Goal: Transaction & Acquisition: Purchase product/service

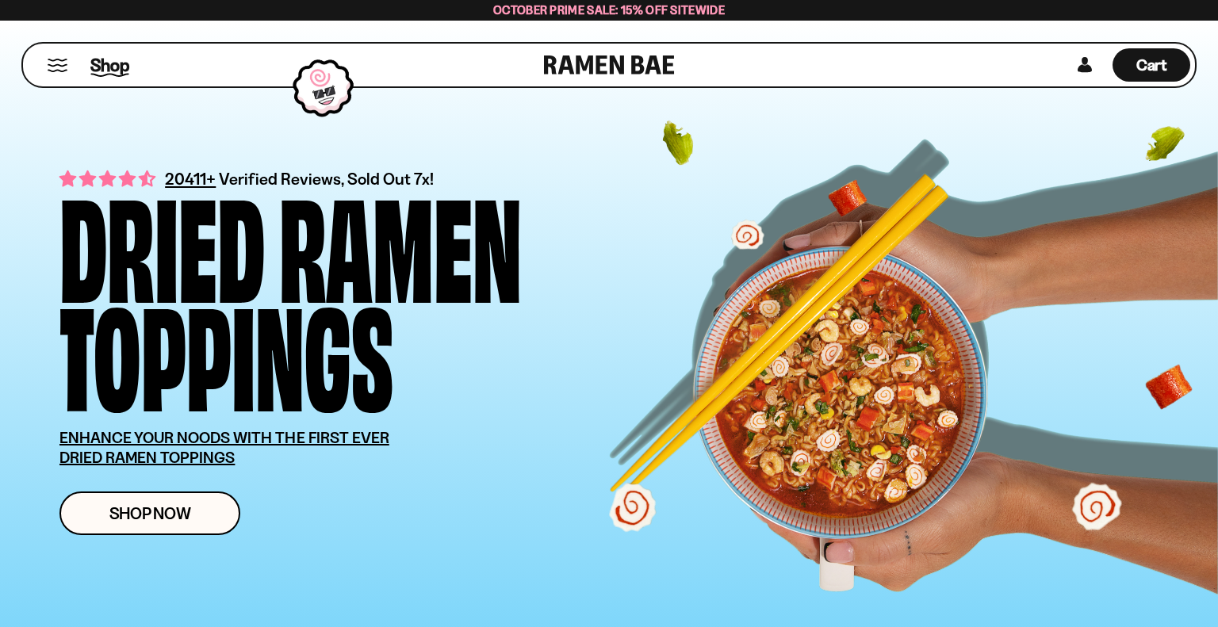
click at [114, 64] on span "Shop" at bounding box center [109, 65] width 39 height 24
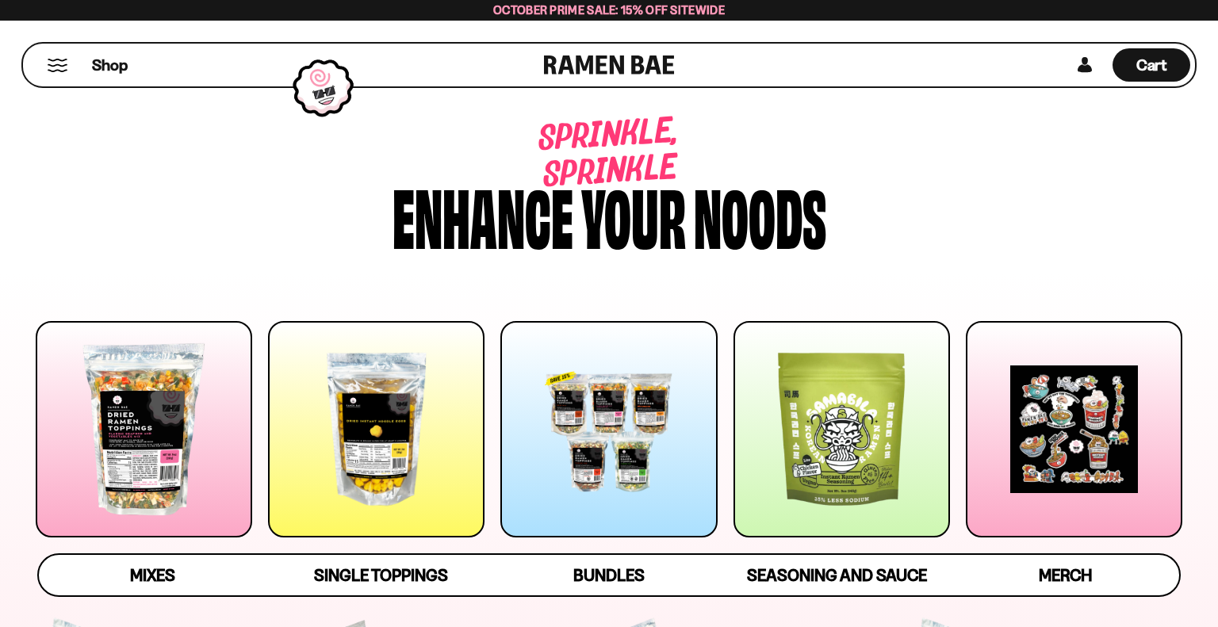
click at [145, 391] on div at bounding box center [144, 429] width 216 height 216
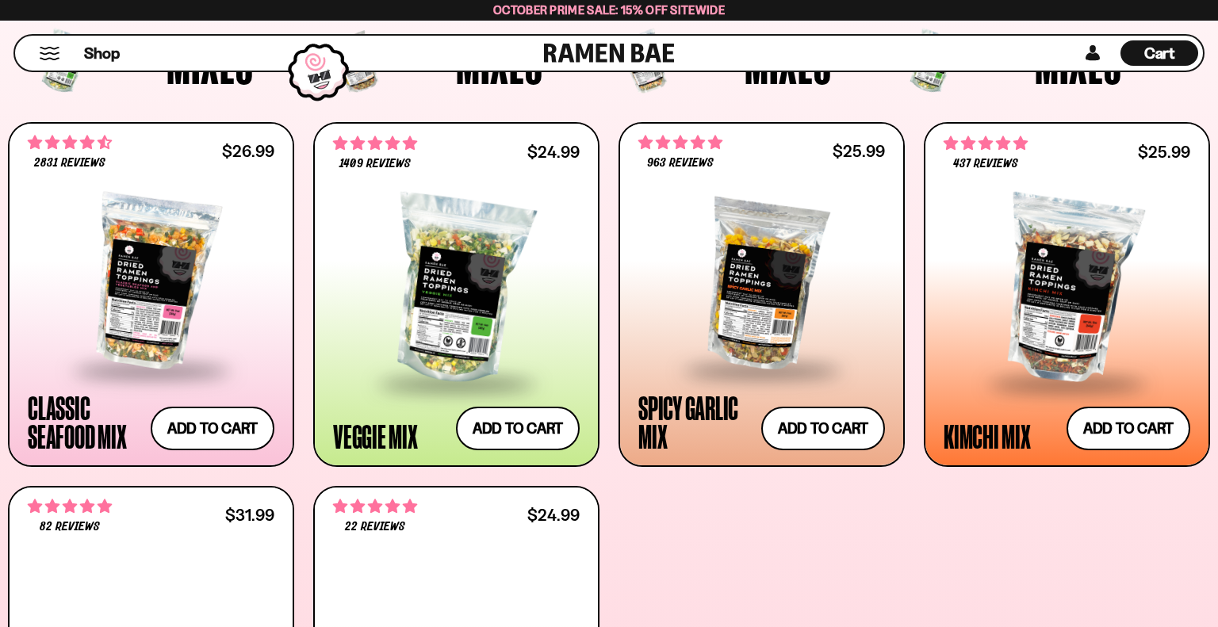
scroll to position [696, 0]
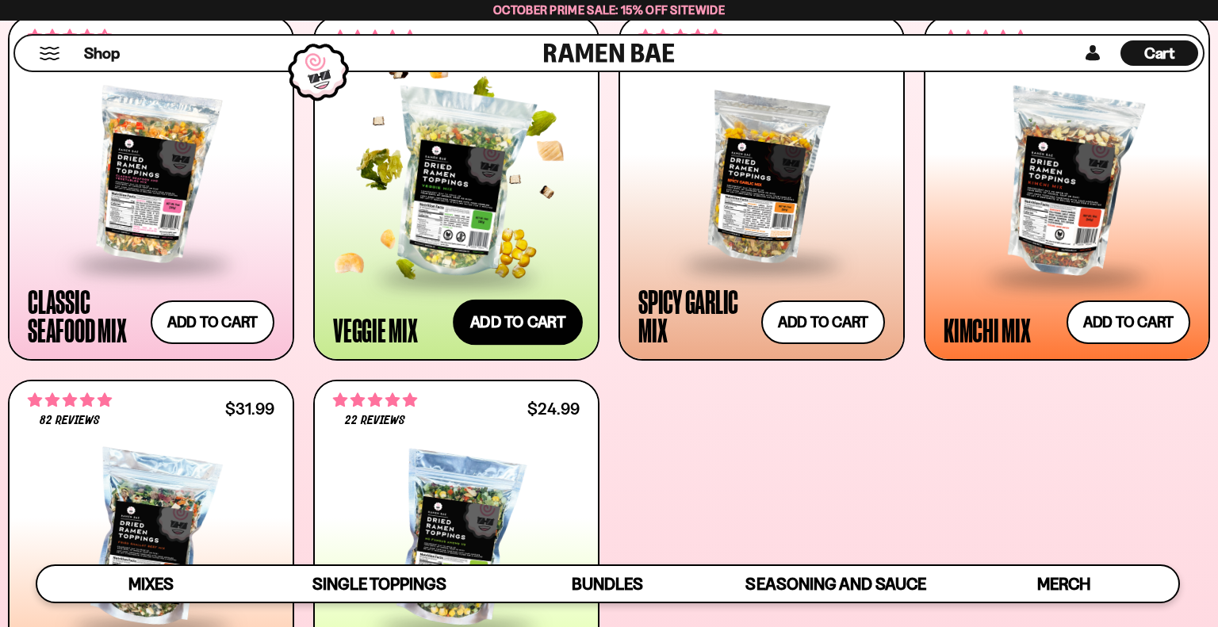
click at [515, 315] on button "Add to cart Add ― Regular price $24.99 Regular price Sale price $24.99 Unit pri…" at bounding box center [518, 322] width 130 height 46
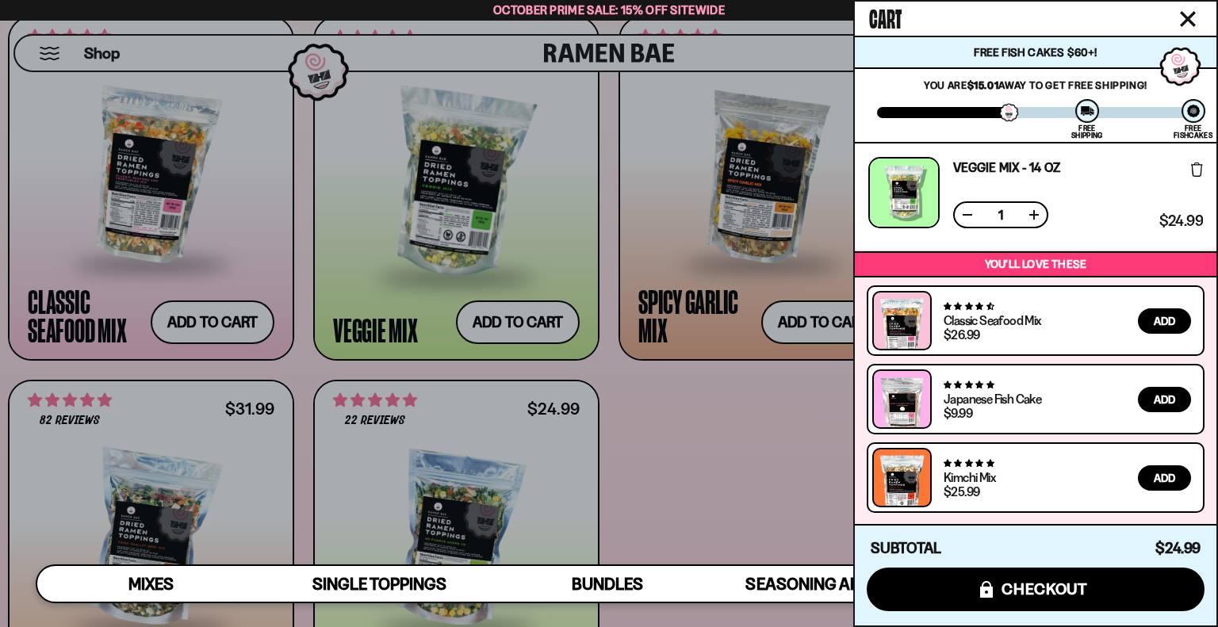
click at [1034, 215] on button at bounding box center [1034, 215] width 16 height 16
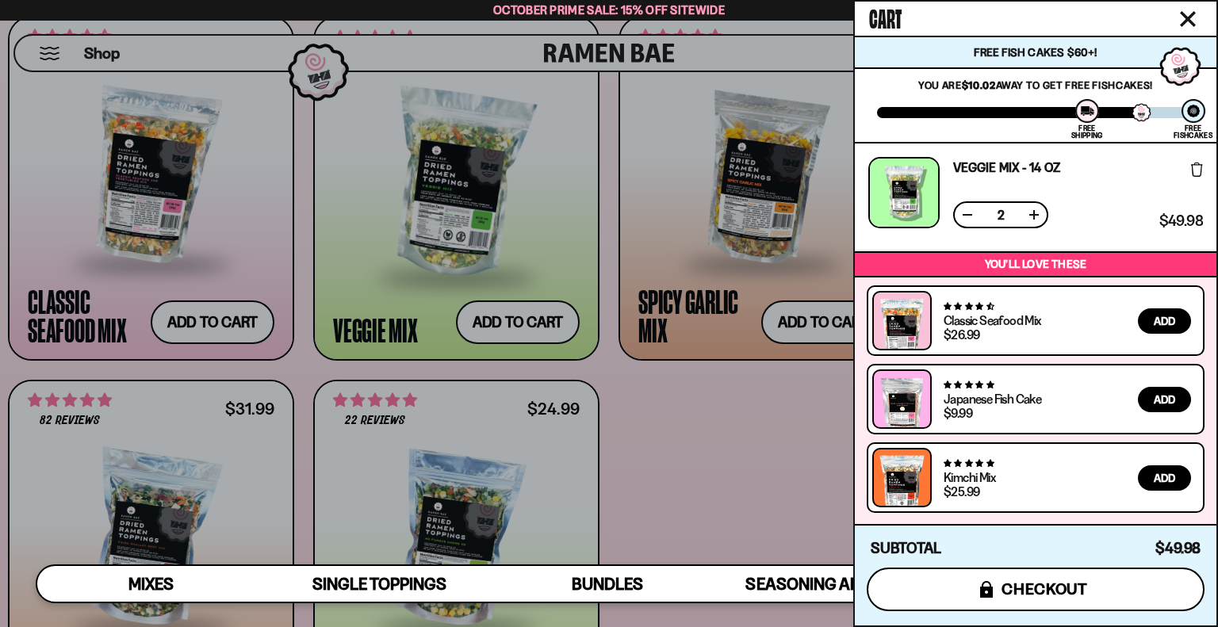
click at [1032, 585] on span "checkout" at bounding box center [1044, 588] width 86 height 17
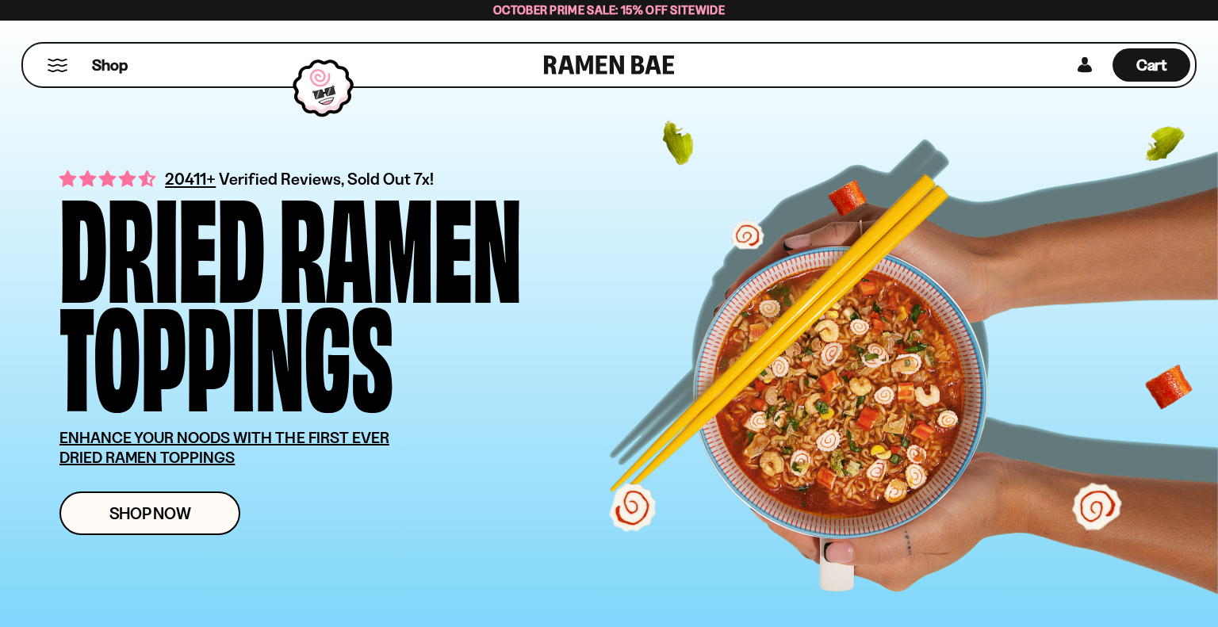
click at [45, 59] on div "Shop" at bounding box center [286, 65] width 516 height 43
click at [1098, 71] on div "Cart D0381C2F-513E-4F90-8A41-6F0A75DCBAAA" at bounding box center [1127, 65] width 125 height 43
click at [1084, 67] on link at bounding box center [1084, 64] width 24 height 33
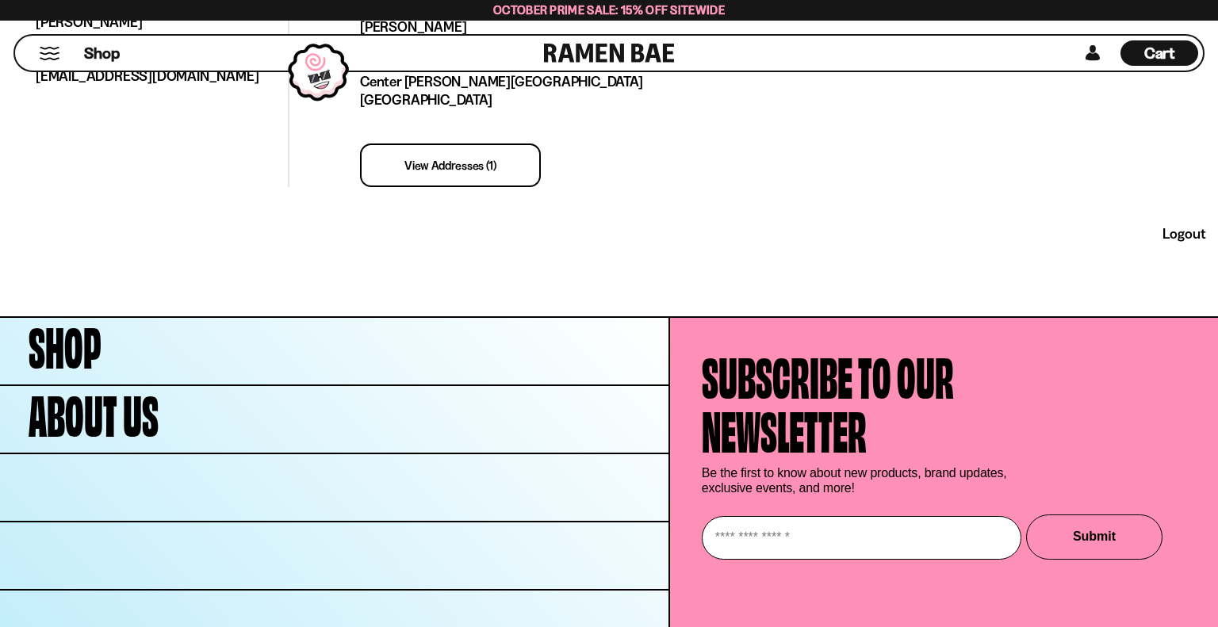
scroll to position [649, 0]
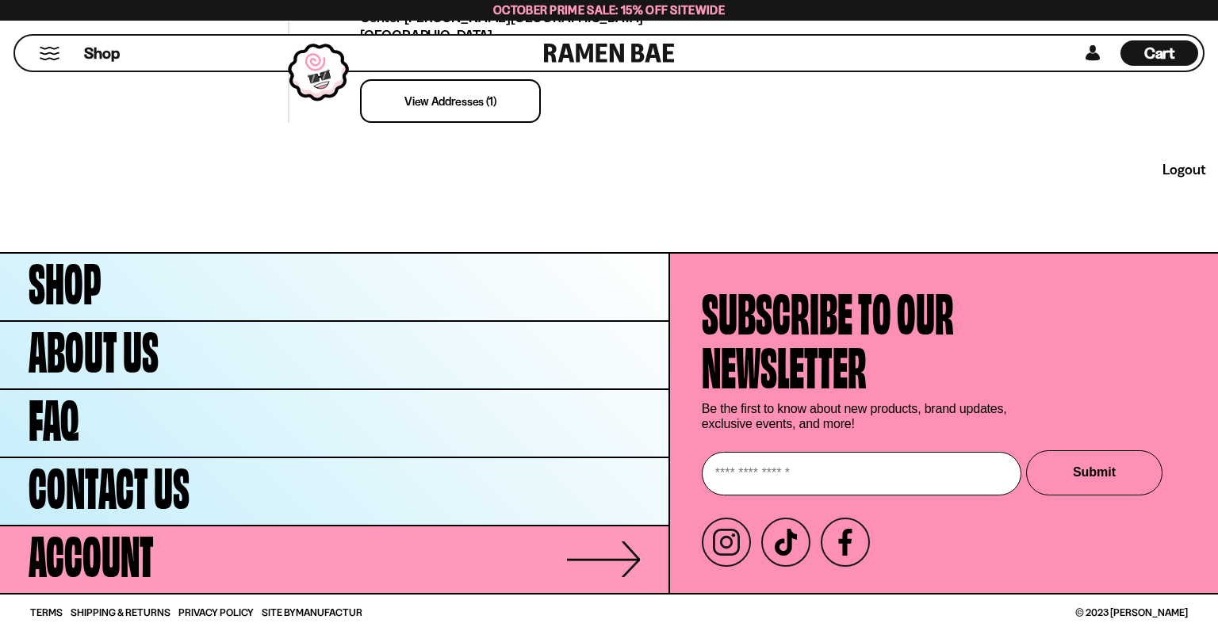
click at [287, 549] on link "Account" at bounding box center [334, 559] width 668 height 67
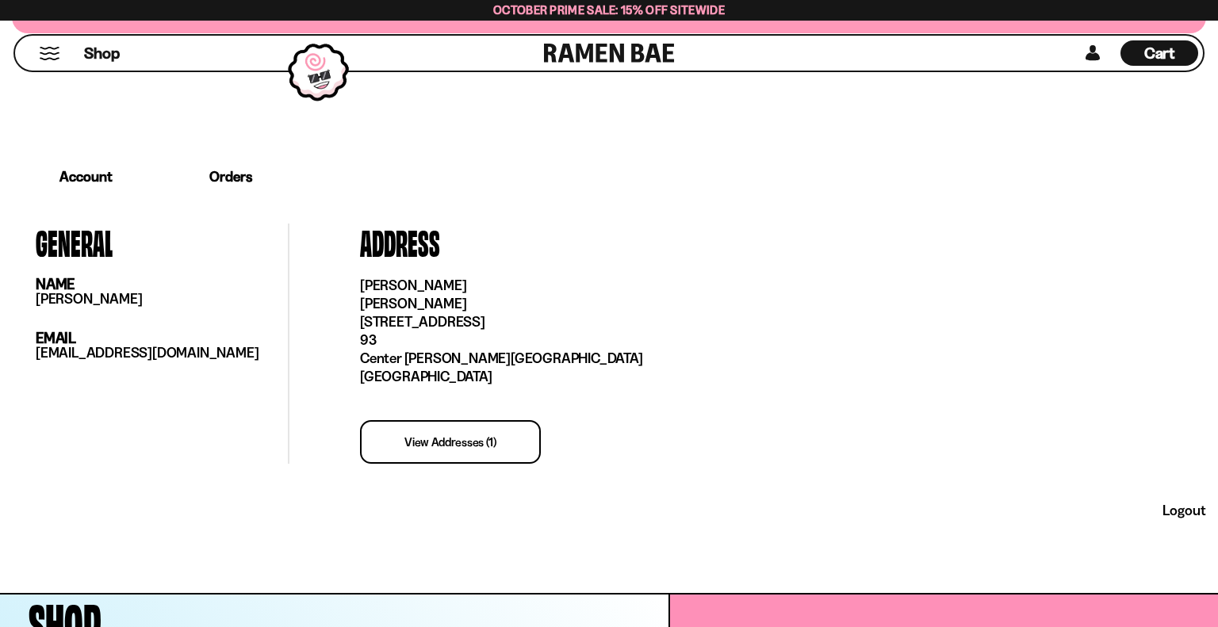
scroll to position [279, 0]
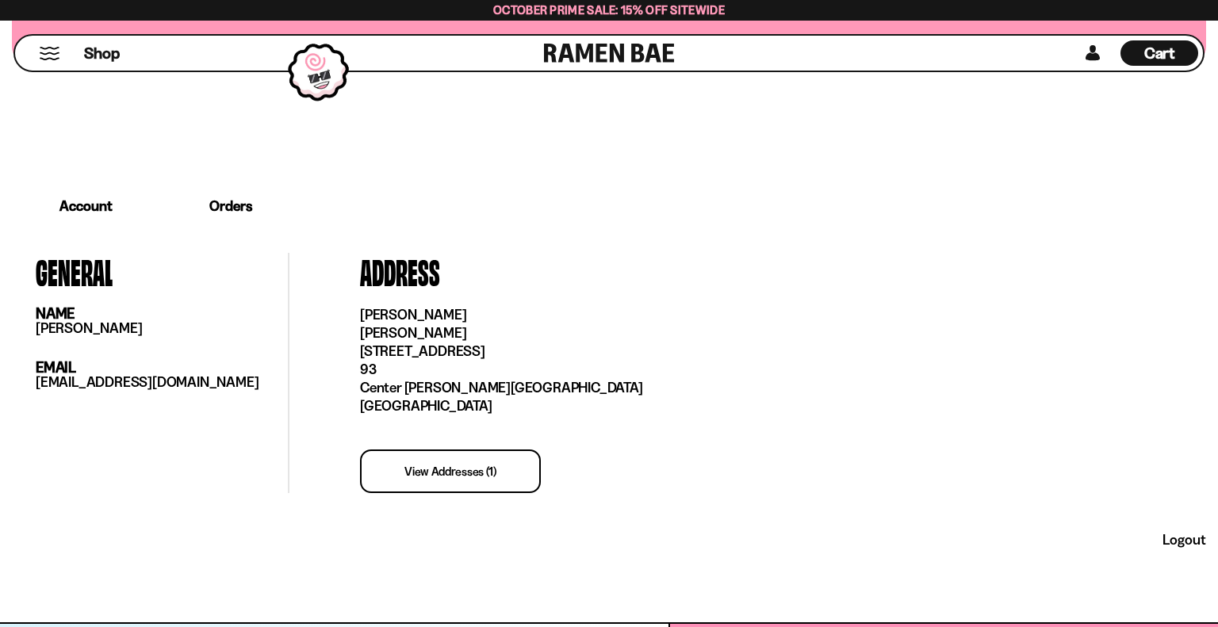
click at [238, 196] on link "Orders" at bounding box center [230, 206] width 141 height 49
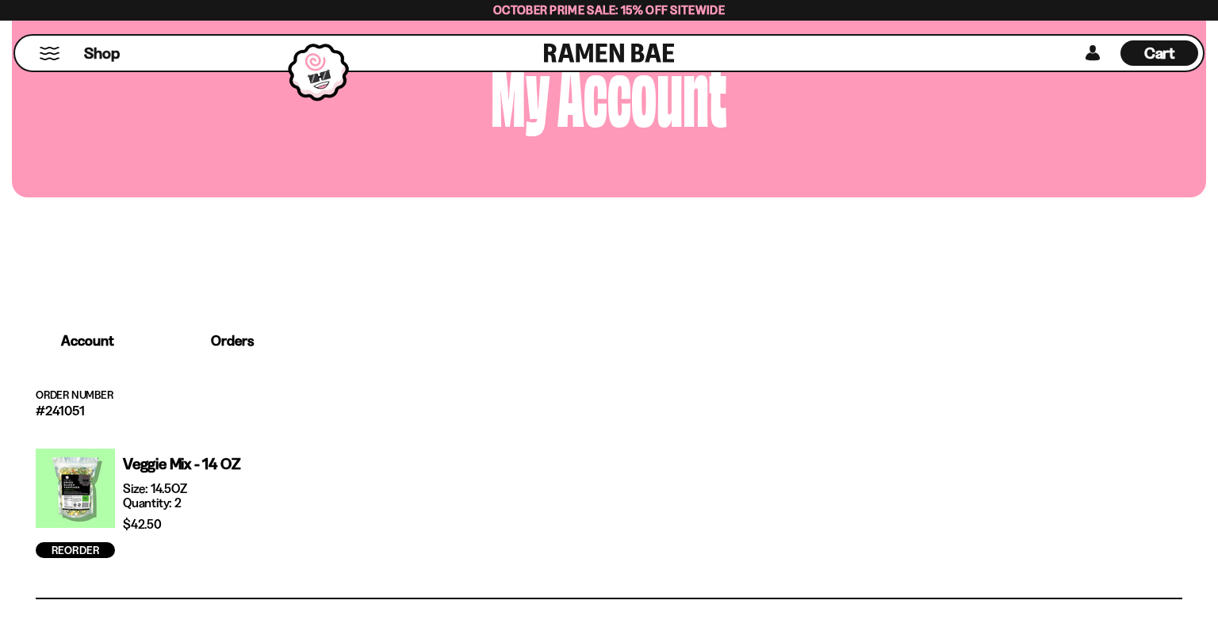
scroll to position [0, 0]
